Goal: Task Accomplishment & Management: Complete application form

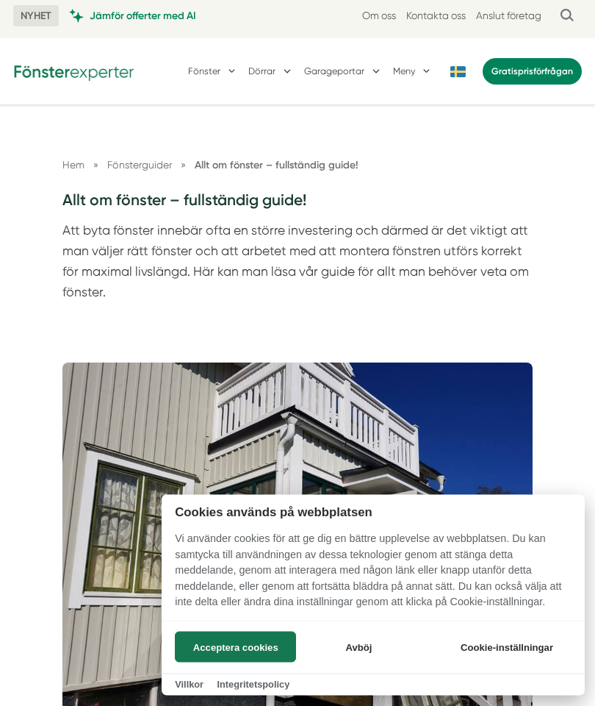
scroll to position [6, 0]
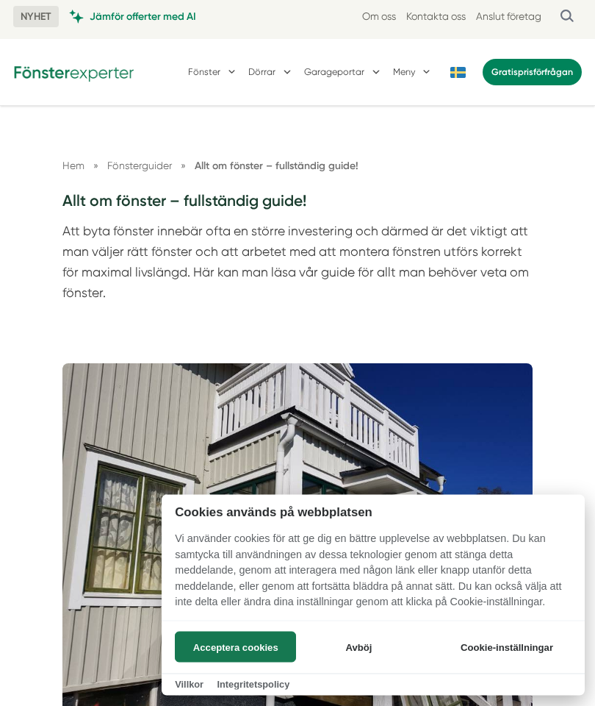
click at [371, 662] on button "Avböj" at bounding box center [360, 646] width 118 height 31
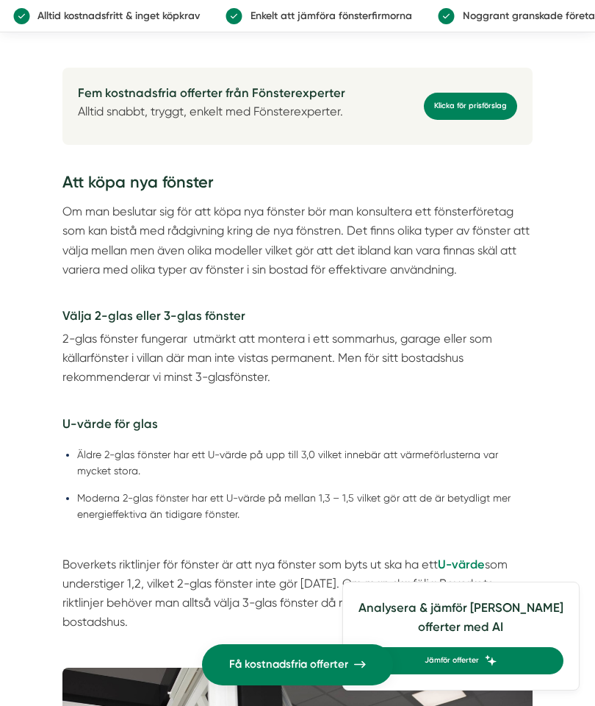
scroll to position [3445, 0]
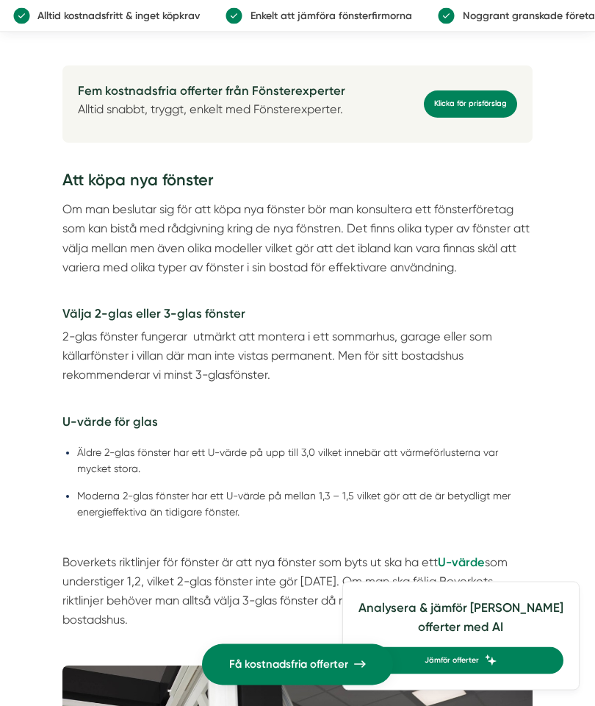
click at [493, 118] on link "Klicka för prisförslag" at bounding box center [470, 104] width 93 height 27
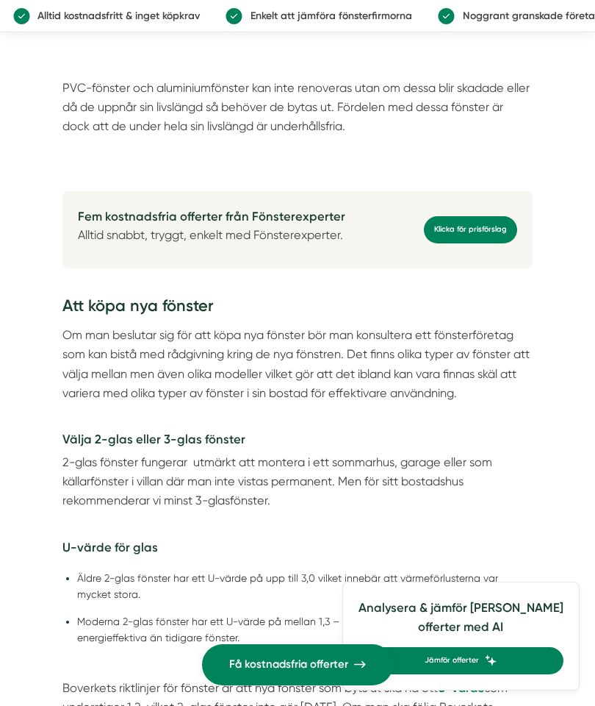
scroll to position [3314, 0]
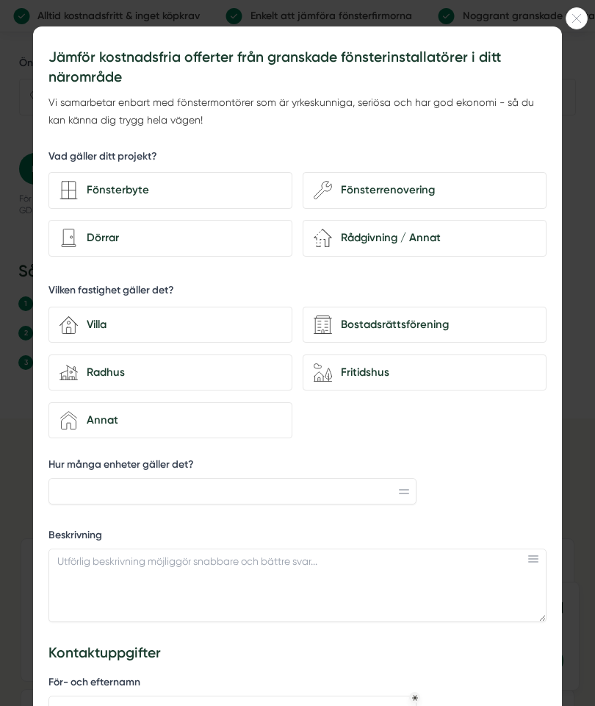
scroll to position [1177, 0]
click at [243, 176] on div "Fönsterbyte" at bounding box center [171, 190] width 244 height 37
click at [0, 0] on input "Fönsterbyte" at bounding box center [0, 0] width 0 height 0
click at [246, 229] on div "Dörrar" at bounding box center [180, 238] width 204 height 18
click at [0, 0] on input "Dörrar" at bounding box center [0, 0] width 0 height 0
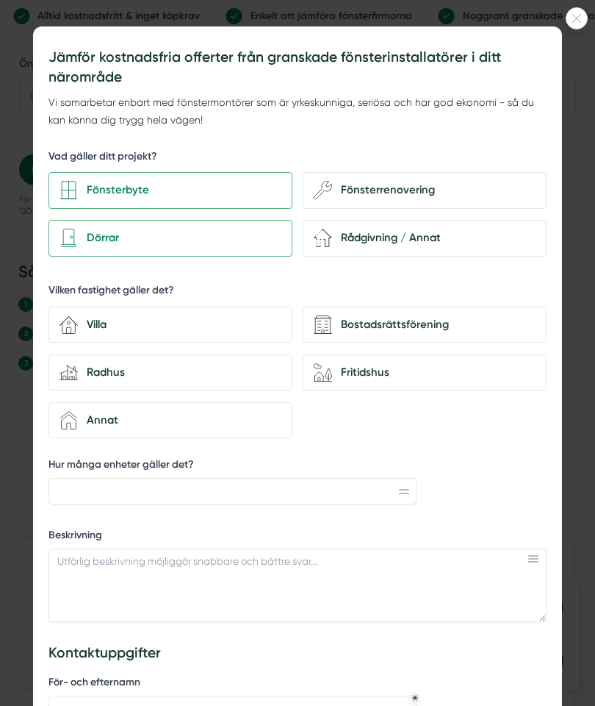
click at [245, 312] on div "house-3 Villa" at bounding box center [171, 324] width 244 height 37
click at [0, 0] on input "house-3 Villa" at bounding box center [0, 0] width 0 height 0
click at [247, 478] on input "Hur många enheter gäller det?" at bounding box center [233, 491] width 368 height 26
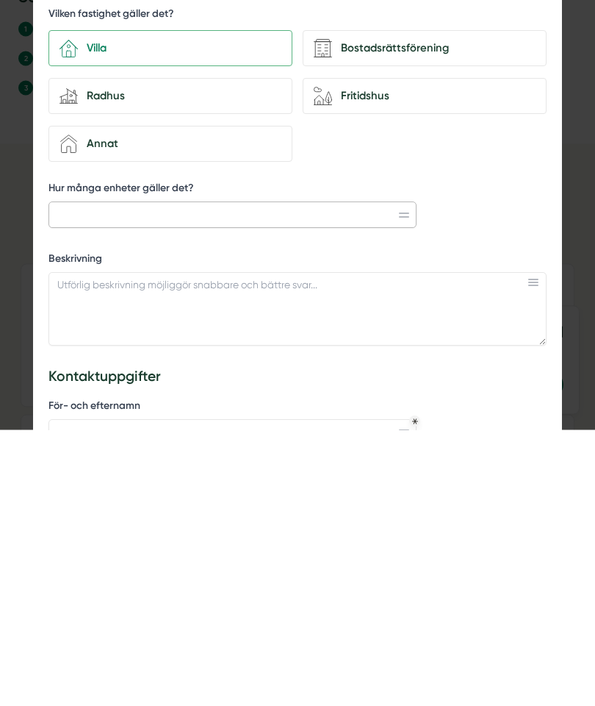
scroll to position [0, 0]
click at [163, 478] on input "Hur många enheter gäller det?" at bounding box center [233, 491] width 368 height 26
click at [187, 478] on input "Hur många enheter gäller det?" at bounding box center [233, 491] width 368 height 26
click at [102, 478] on input "Hur många enheter gäller det?" at bounding box center [233, 491] width 368 height 26
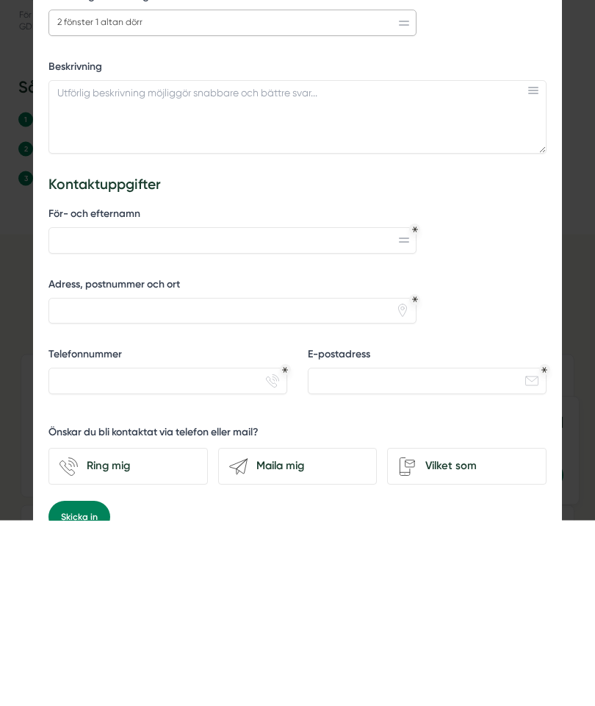
scroll to position [282, 0]
type input "2 fönster 1 altan dörr"
click at [387, 553] on input "E-postadress" at bounding box center [427, 566] width 239 height 26
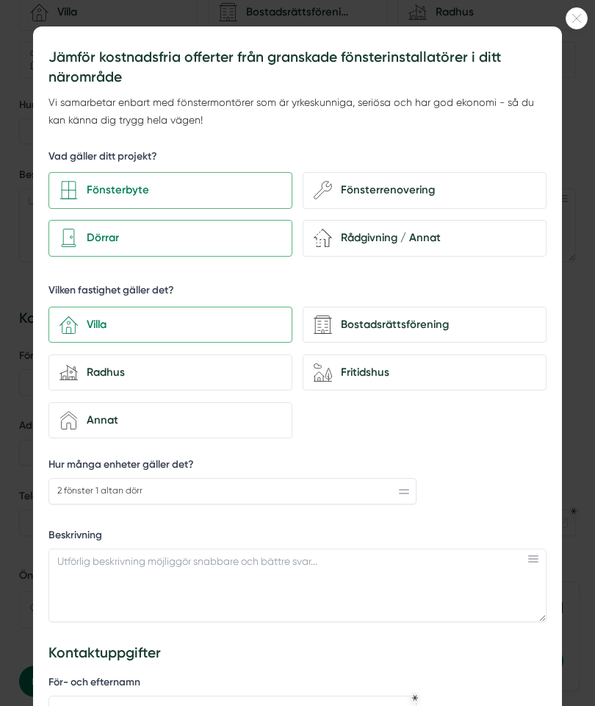
scroll to position [664, 0]
